Goal: Information Seeking & Learning: Learn about a topic

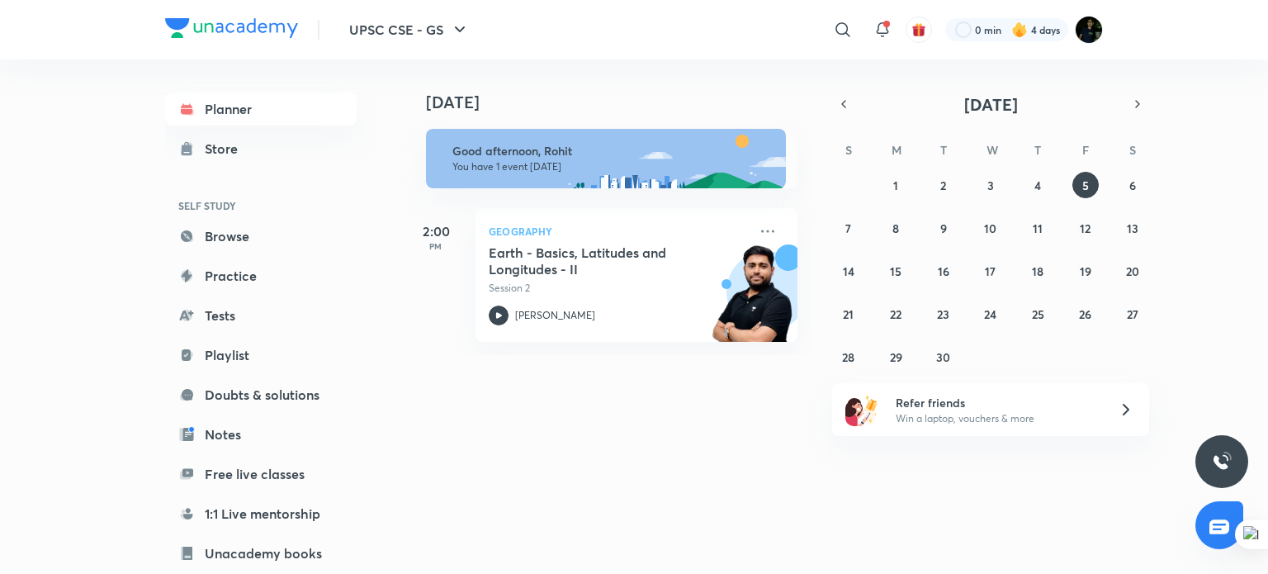
click at [446, 260] on div "2:00 PM" at bounding box center [436, 275] width 66 height 134
click at [586, 284] on p "Session 2" at bounding box center [618, 288] width 259 height 15
